Goal: Obtain resource: Download file/media

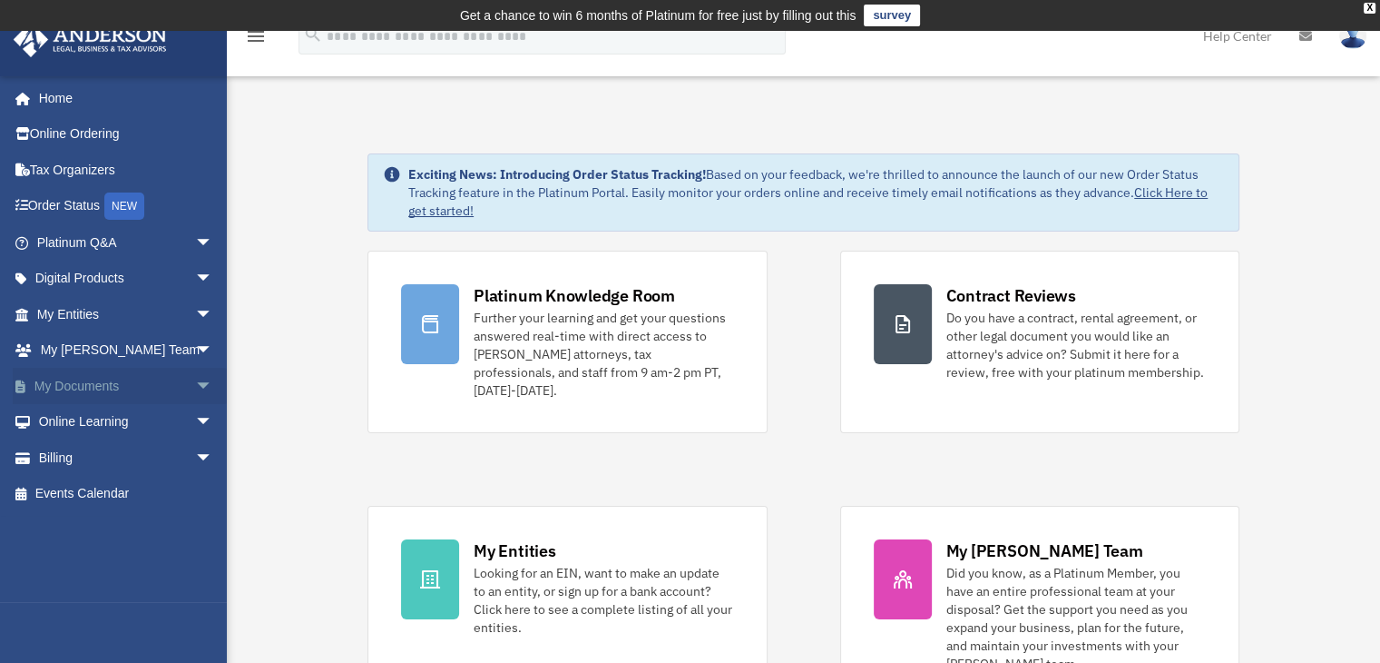
click at [128, 379] on link "My Documents arrow_drop_down" at bounding box center [127, 386] width 228 height 36
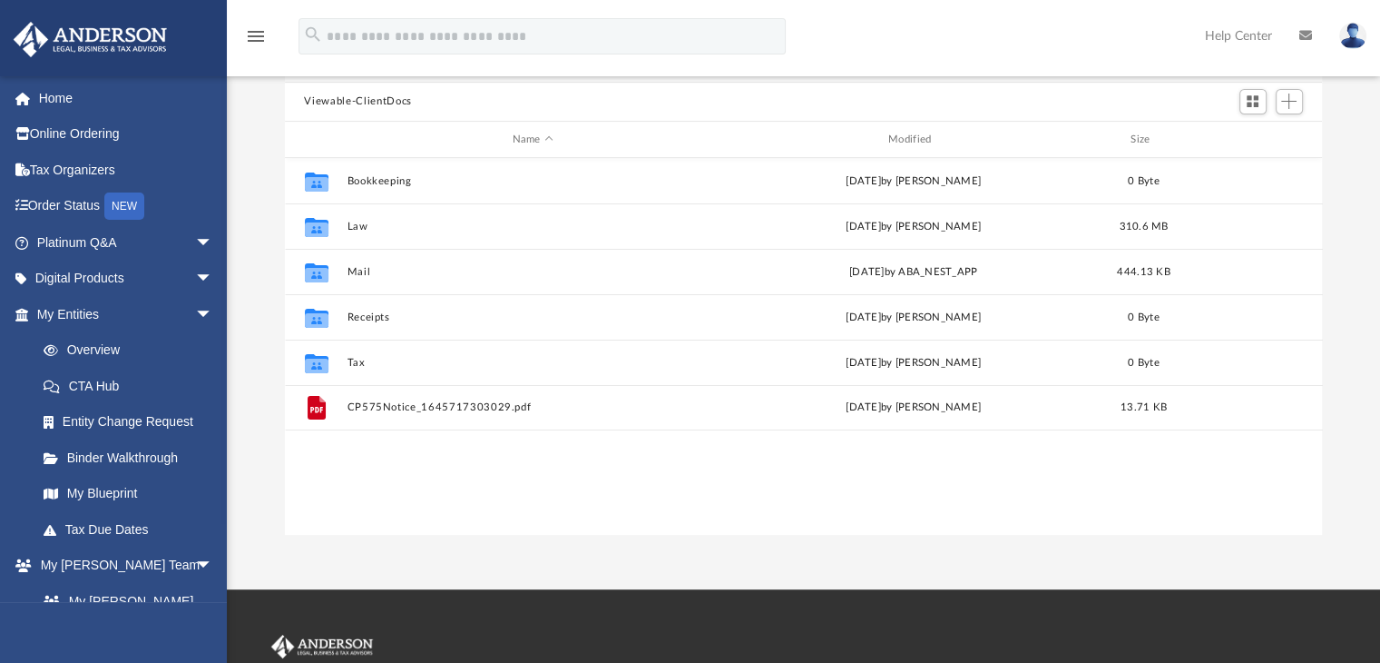
scroll to position [188, 0]
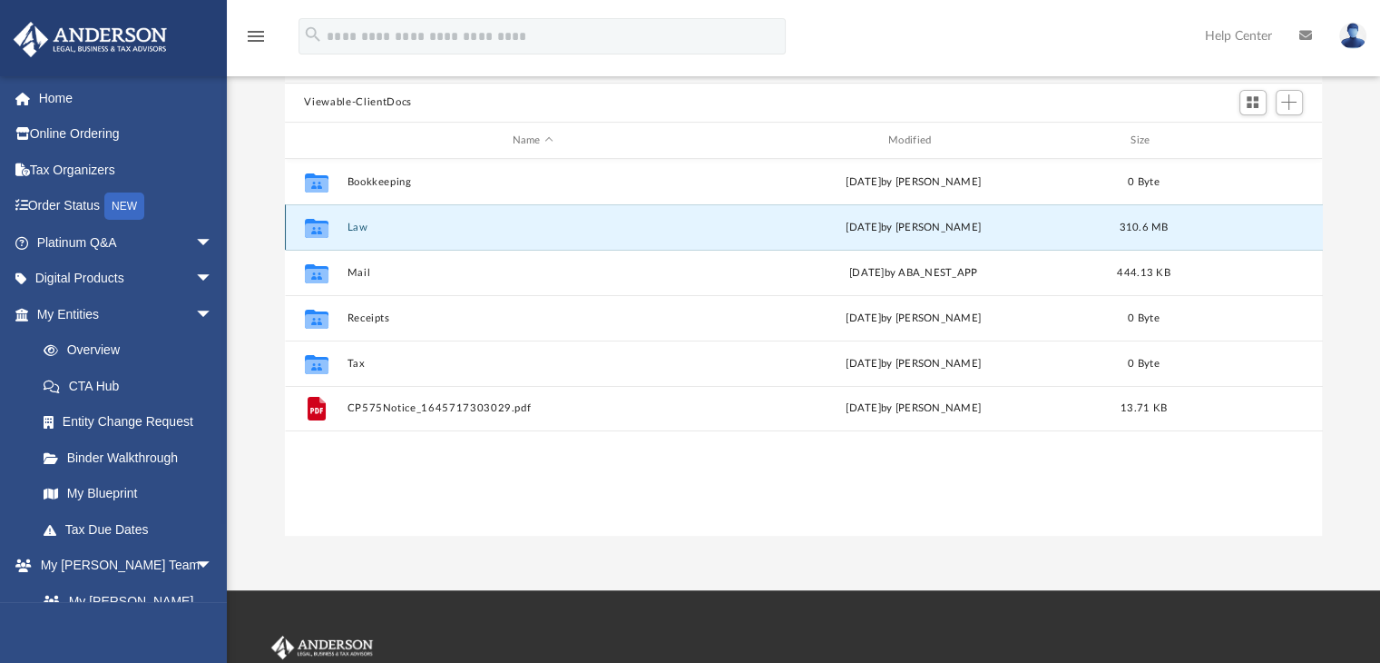
click at [354, 223] on button "Law" at bounding box center [533, 227] width 372 height 12
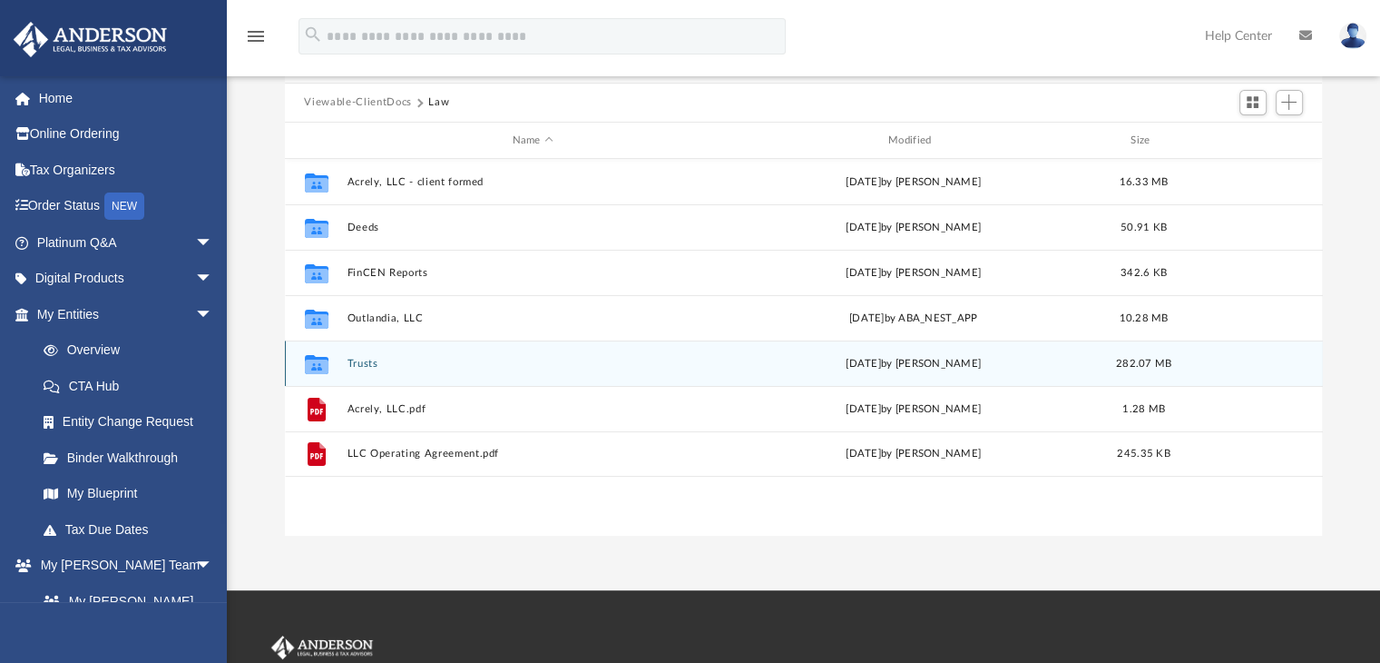
click at [375, 361] on button "Trusts" at bounding box center [533, 364] width 372 height 12
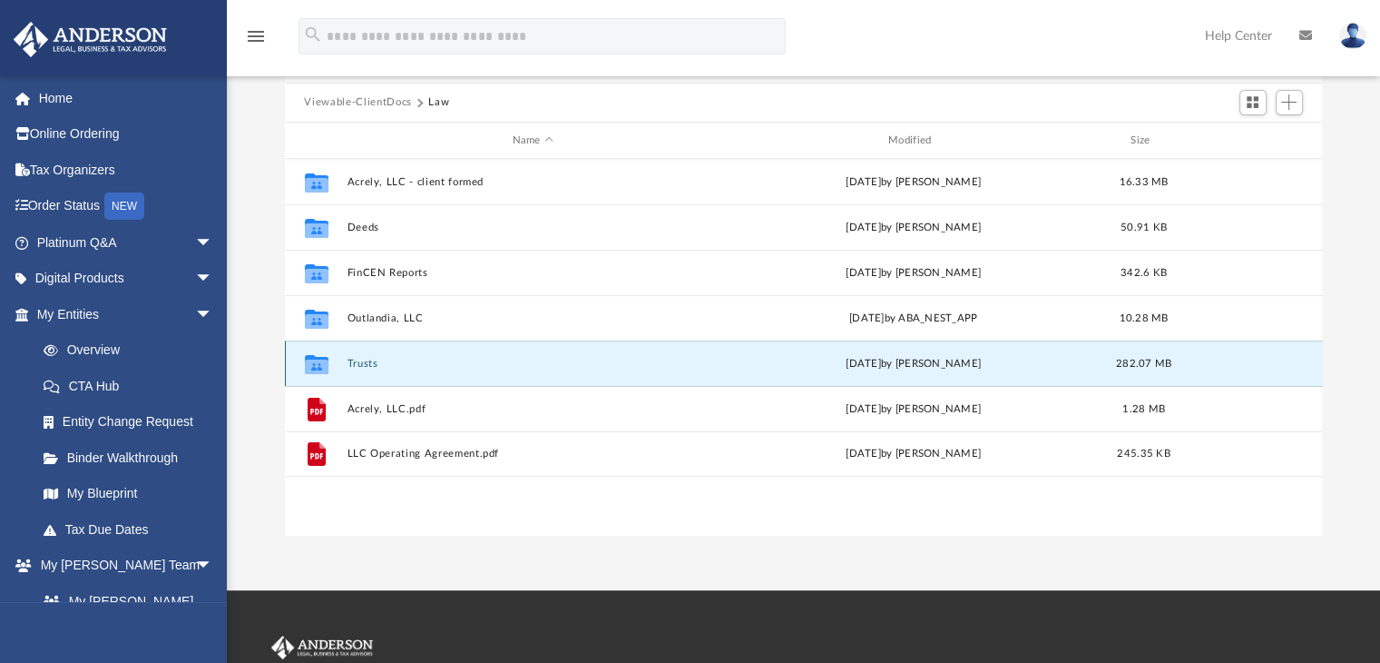
click at [375, 361] on button "Trusts" at bounding box center [533, 364] width 372 height 12
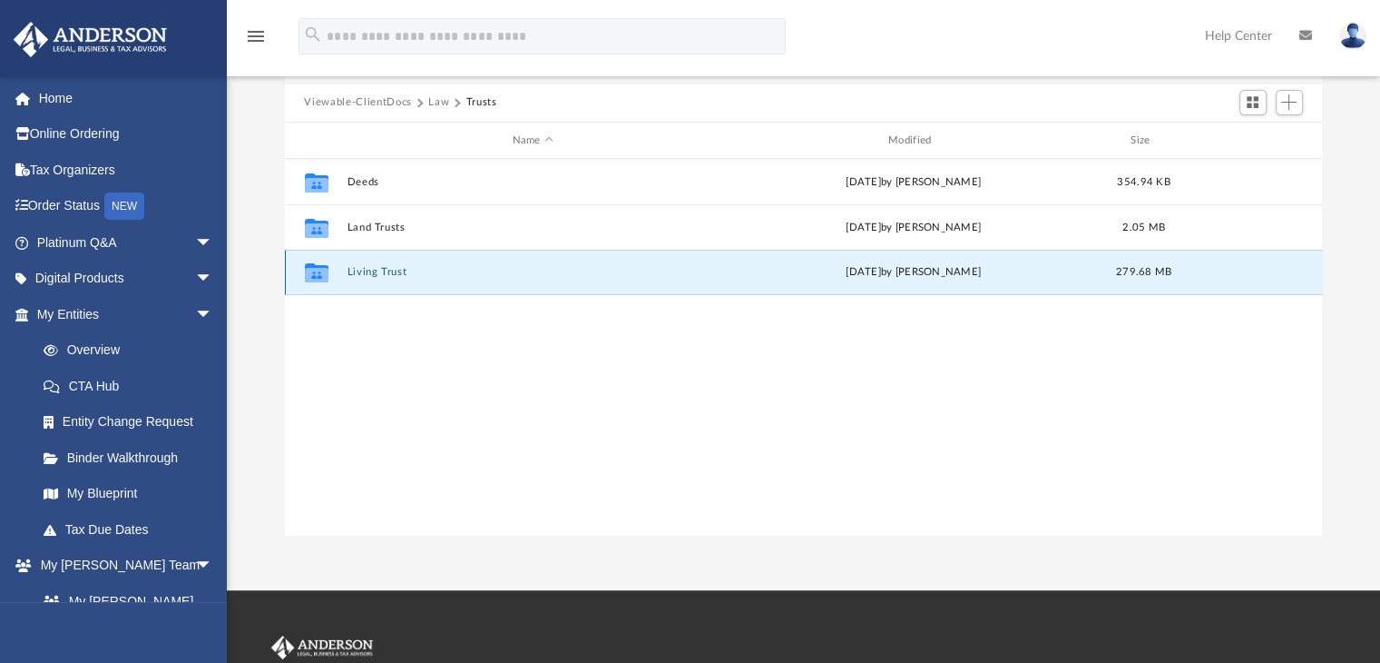
click at [369, 274] on button "Living Trust" at bounding box center [533, 273] width 372 height 12
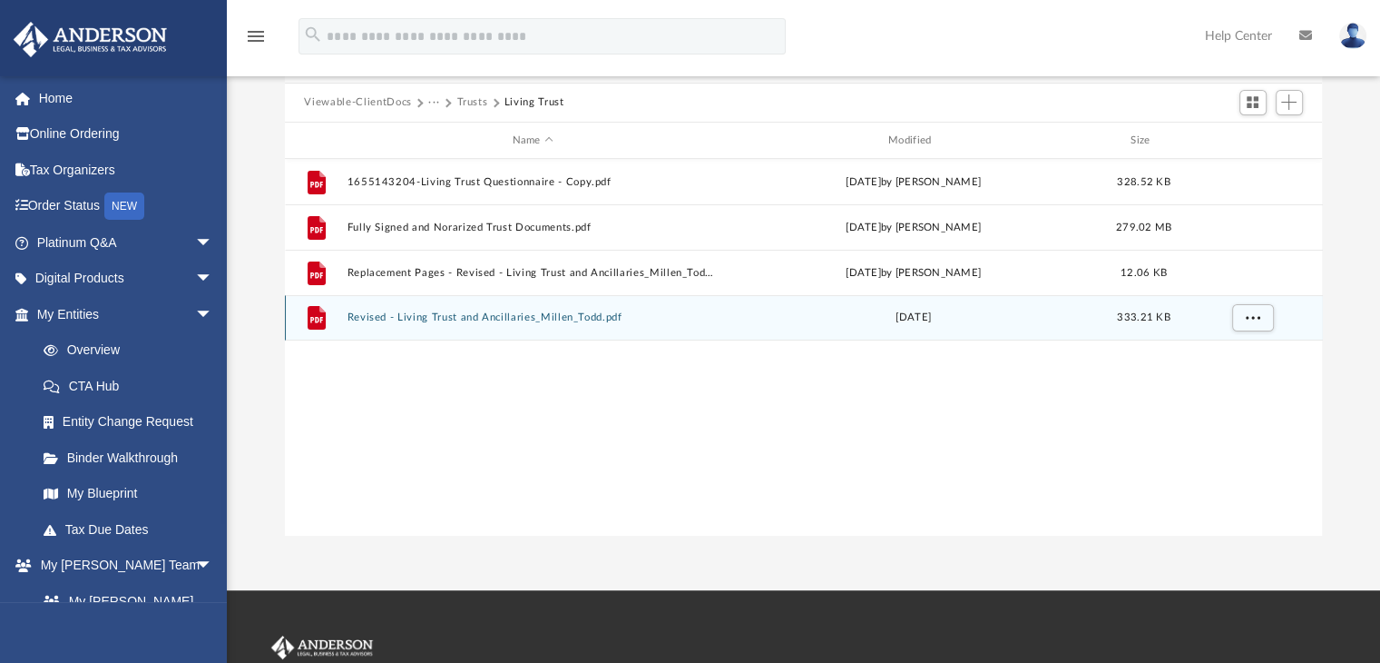
click at [476, 314] on button "Revised - Living Trust and Ancillaries_Millen_Todd.pdf" at bounding box center [533, 318] width 372 height 12
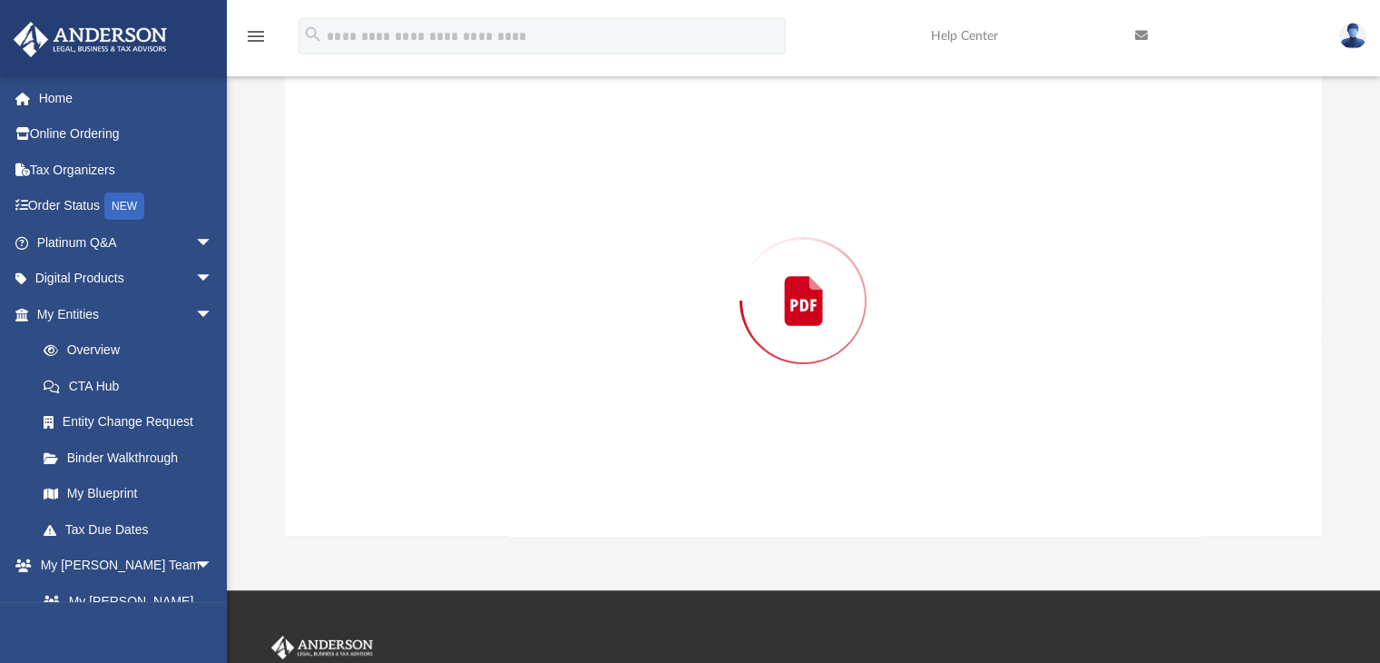
click at [476, 314] on div "Preview" at bounding box center [804, 300] width 1038 height 468
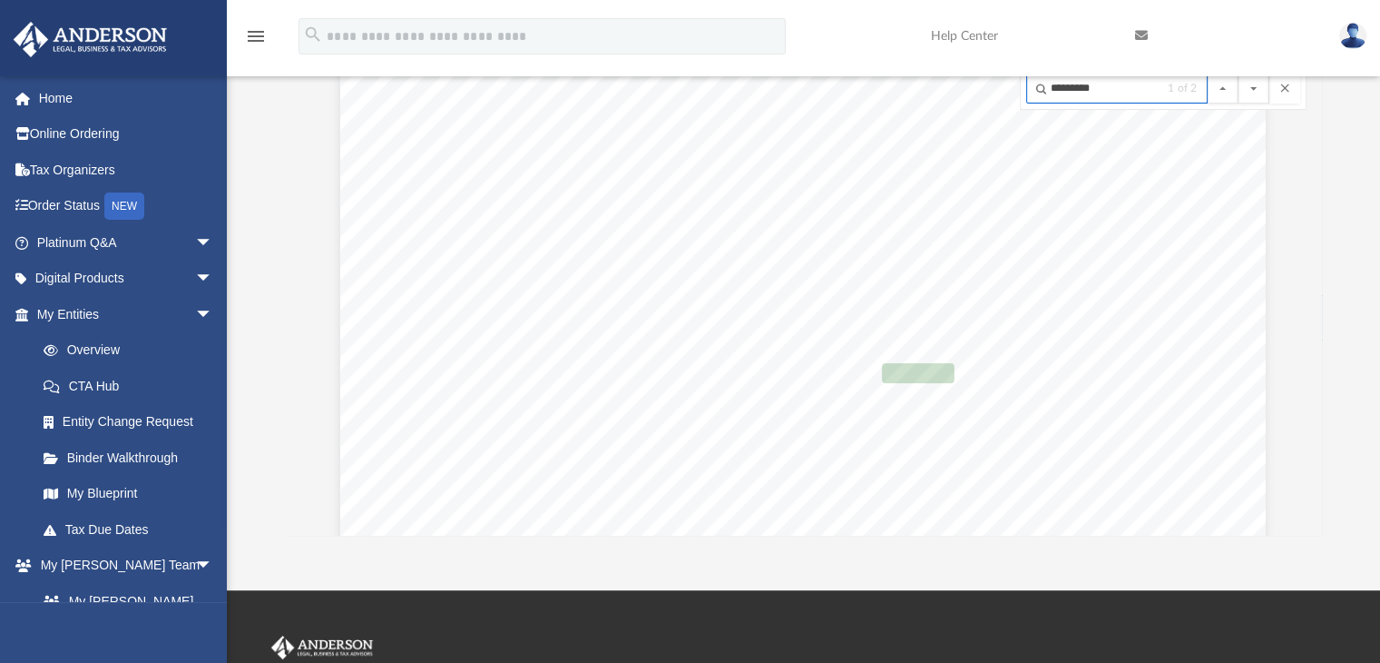
scroll to position [21015, 0]
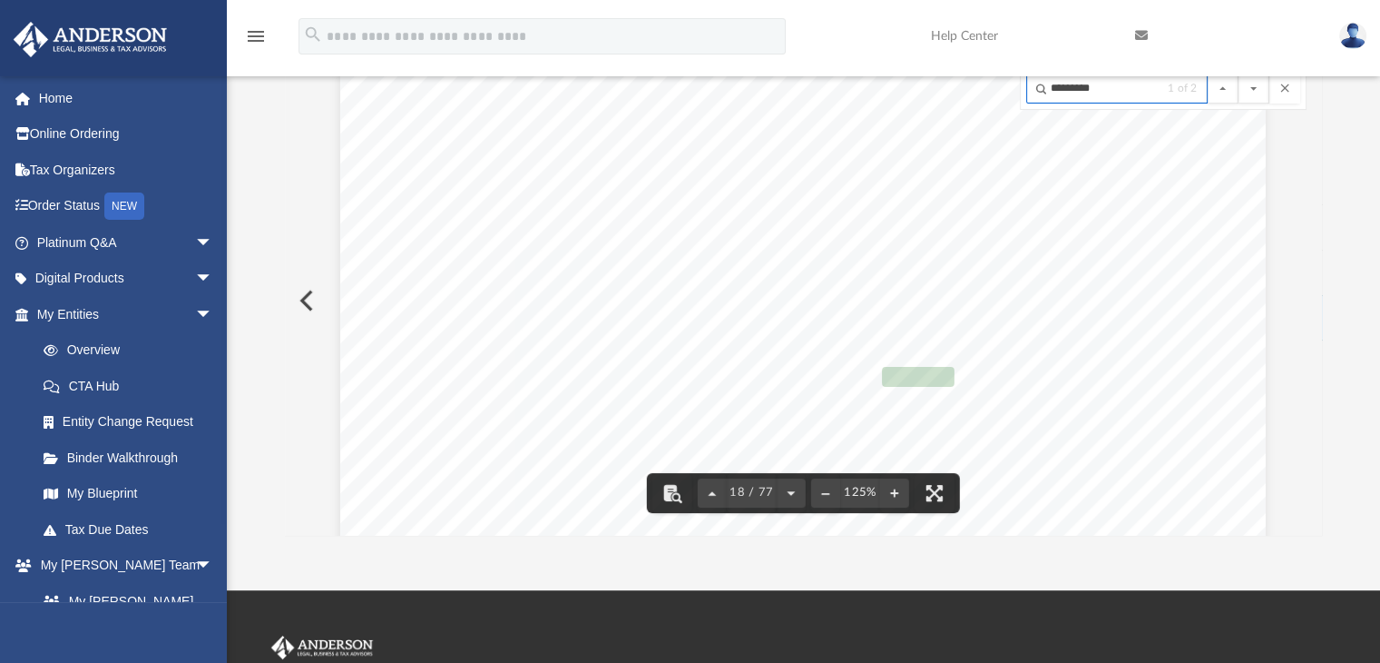
type input "*********"
click at [1239, 73] on button "File preview" at bounding box center [1254, 88] width 31 height 31
